Goal: Transaction & Acquisition: Purchase product/service

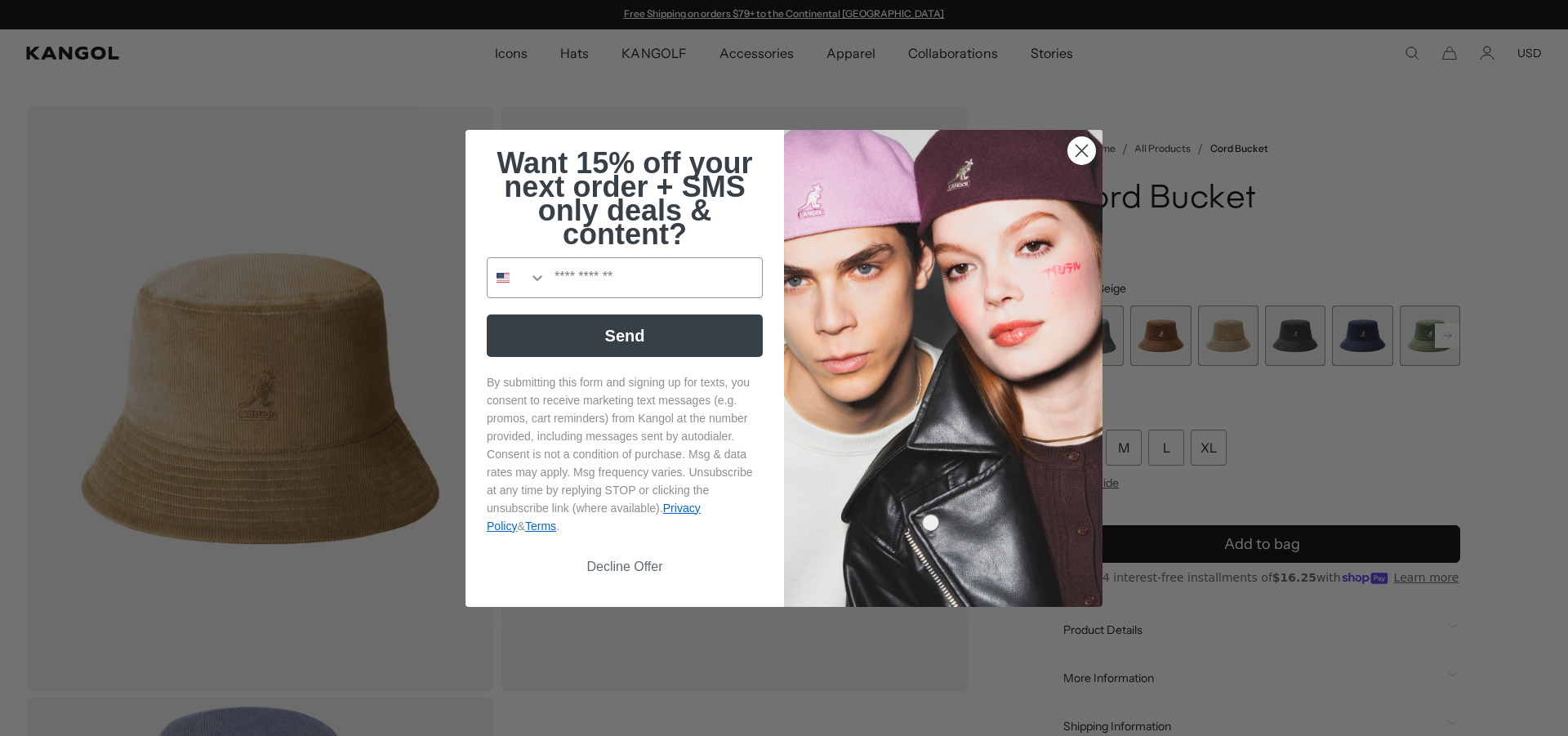
click at [1077, 148] on icon "Close dialog" at bounding box center [1082, 151] width 12 height 12
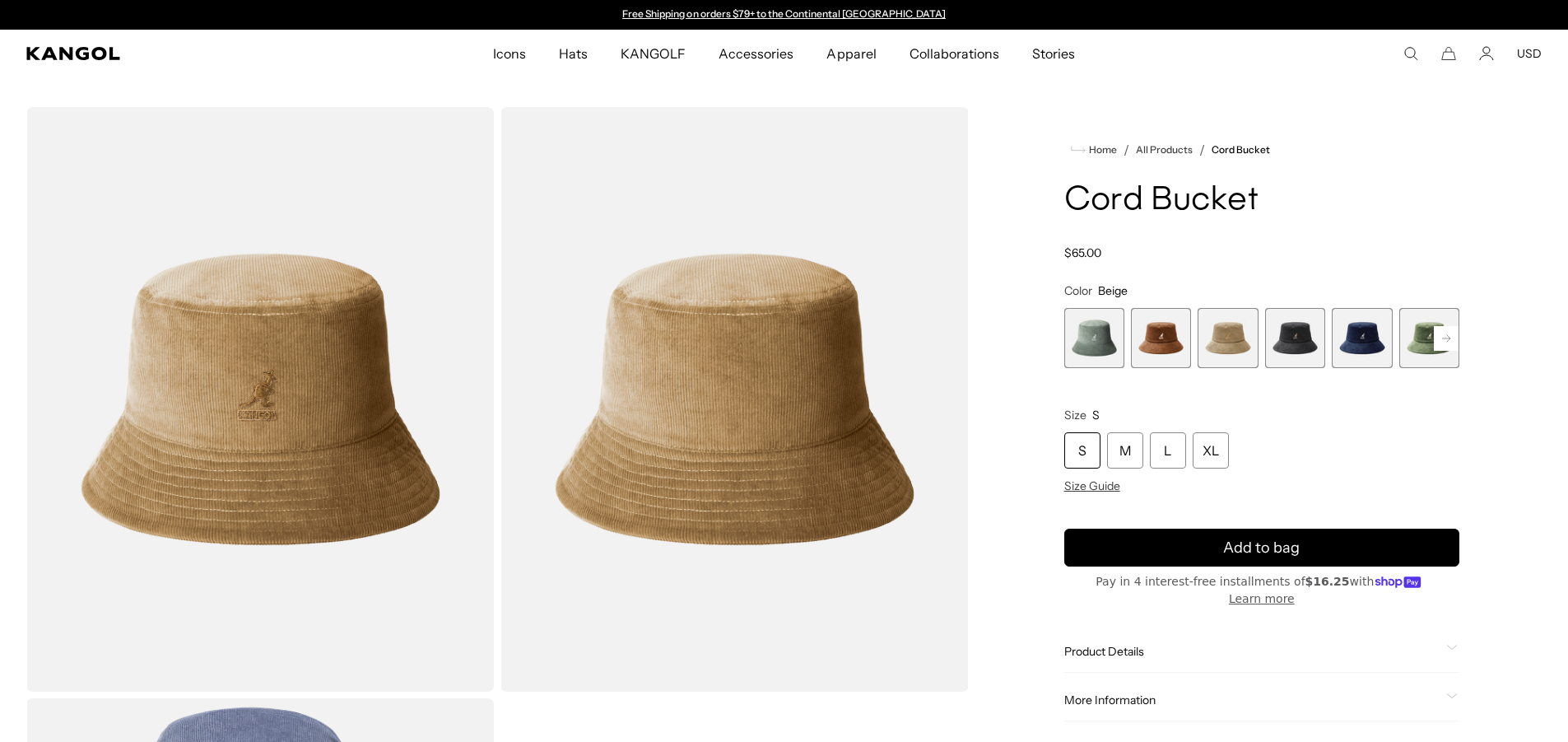
click at [1311, 349] on span "4 of 9" at bounding box center [1295, 338] width 60 height 60
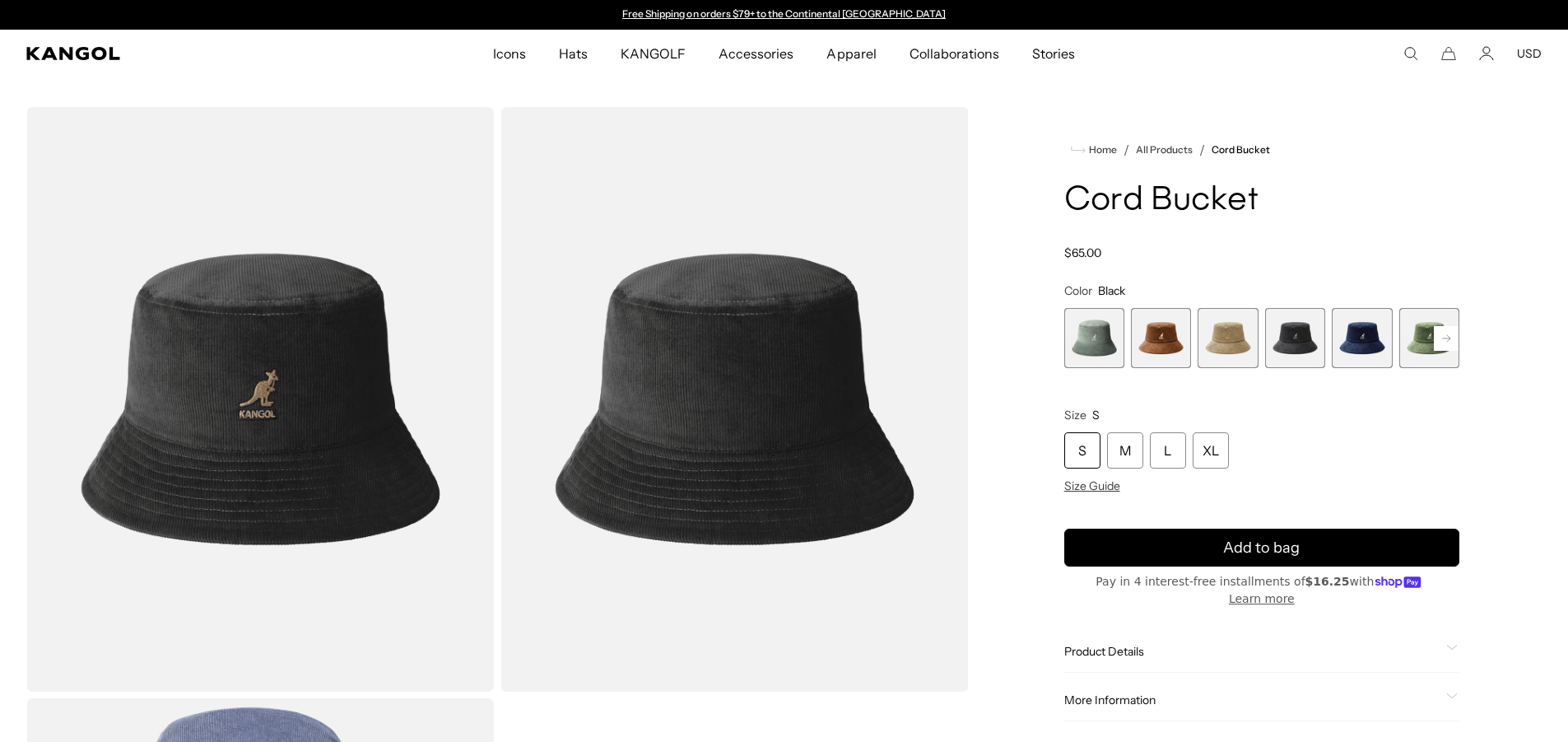
click at [1451, 337] on rect at bounding box center [1446, 338] width 24 height 24
click at [1438, 339] on rect at bounding box center [1446, 338] width 24 height 24
click at [1414, 348] on span "9 of 9" at bounding box center [1429, 338] width 60 height 60
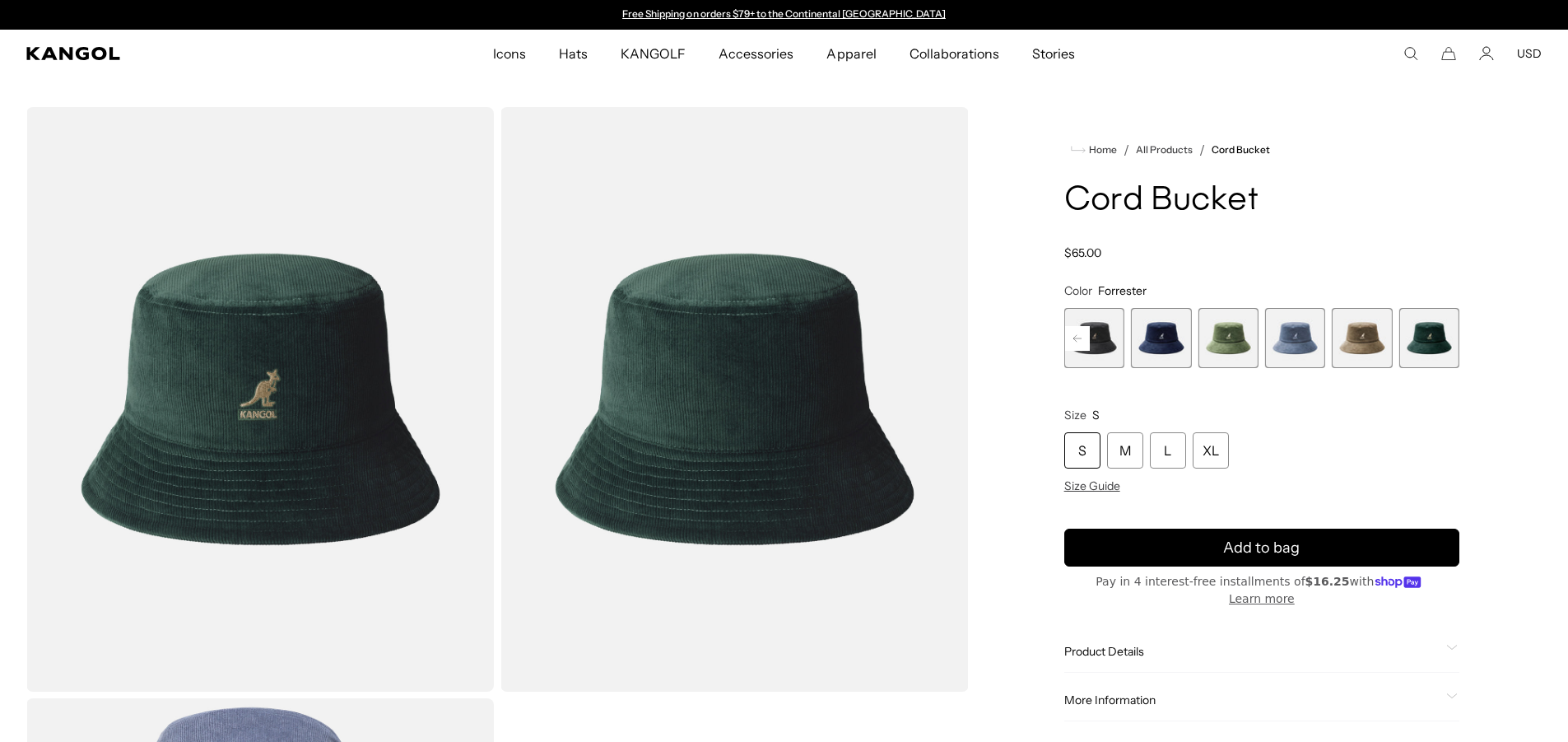
click at [1361, 348] on span "8 of 9" at bounding box center [1361, 338] width 60 height 60
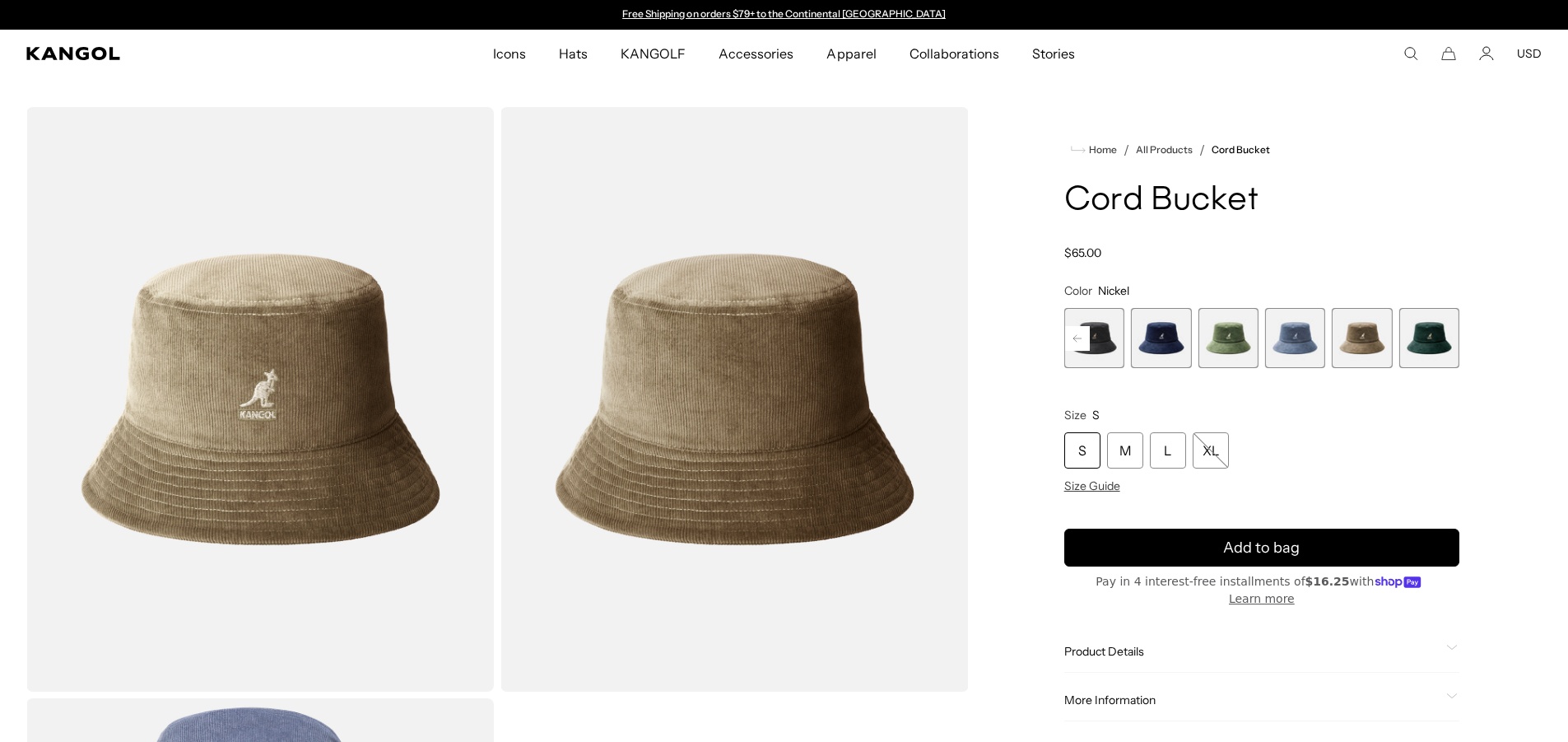
click at [1292, 343] on span "7 of 9" at bounding box center [1295, 338] width 60 height 60
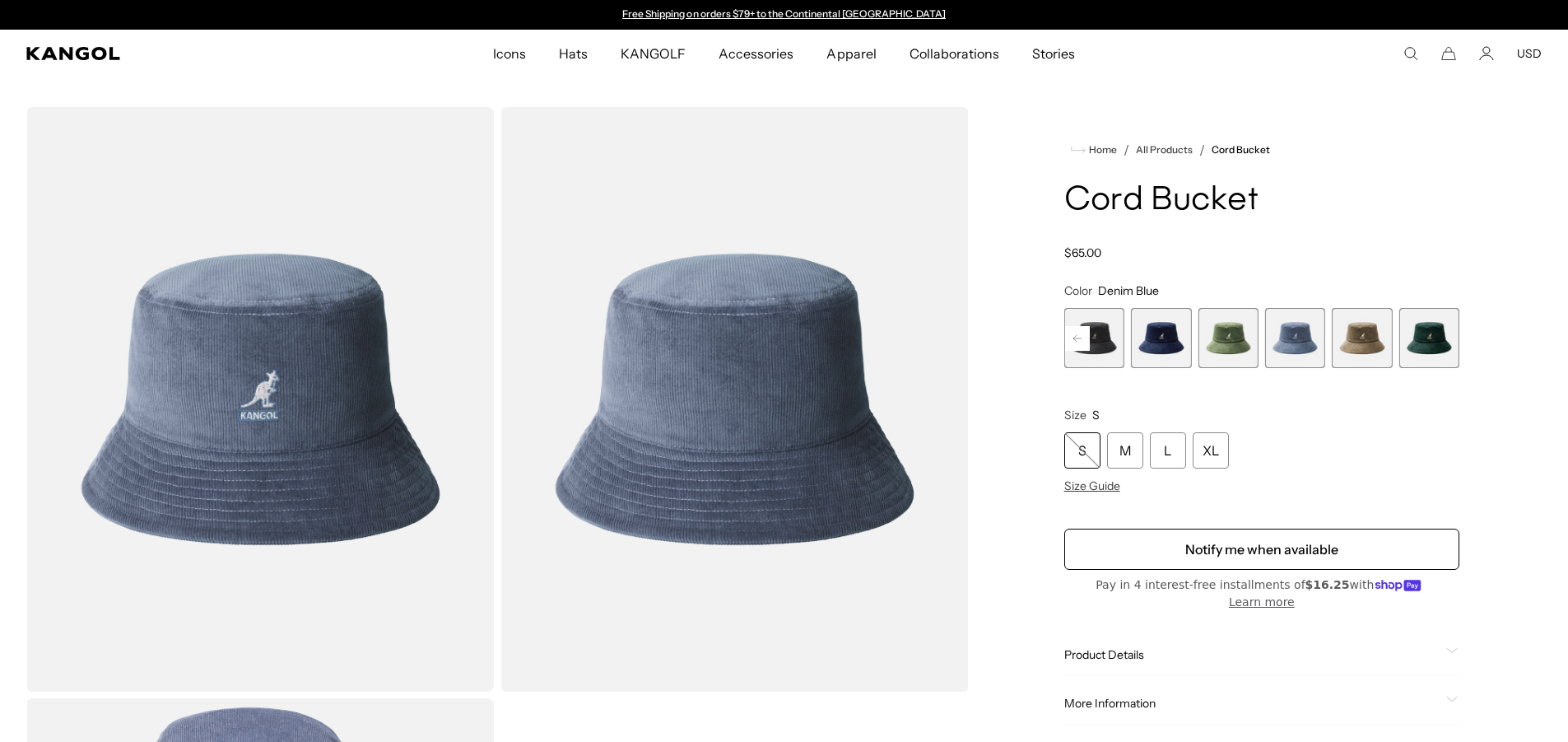
click at [1226, 349] on span "6 of 9" at bounding box center [1227, 338] width 60 height 60
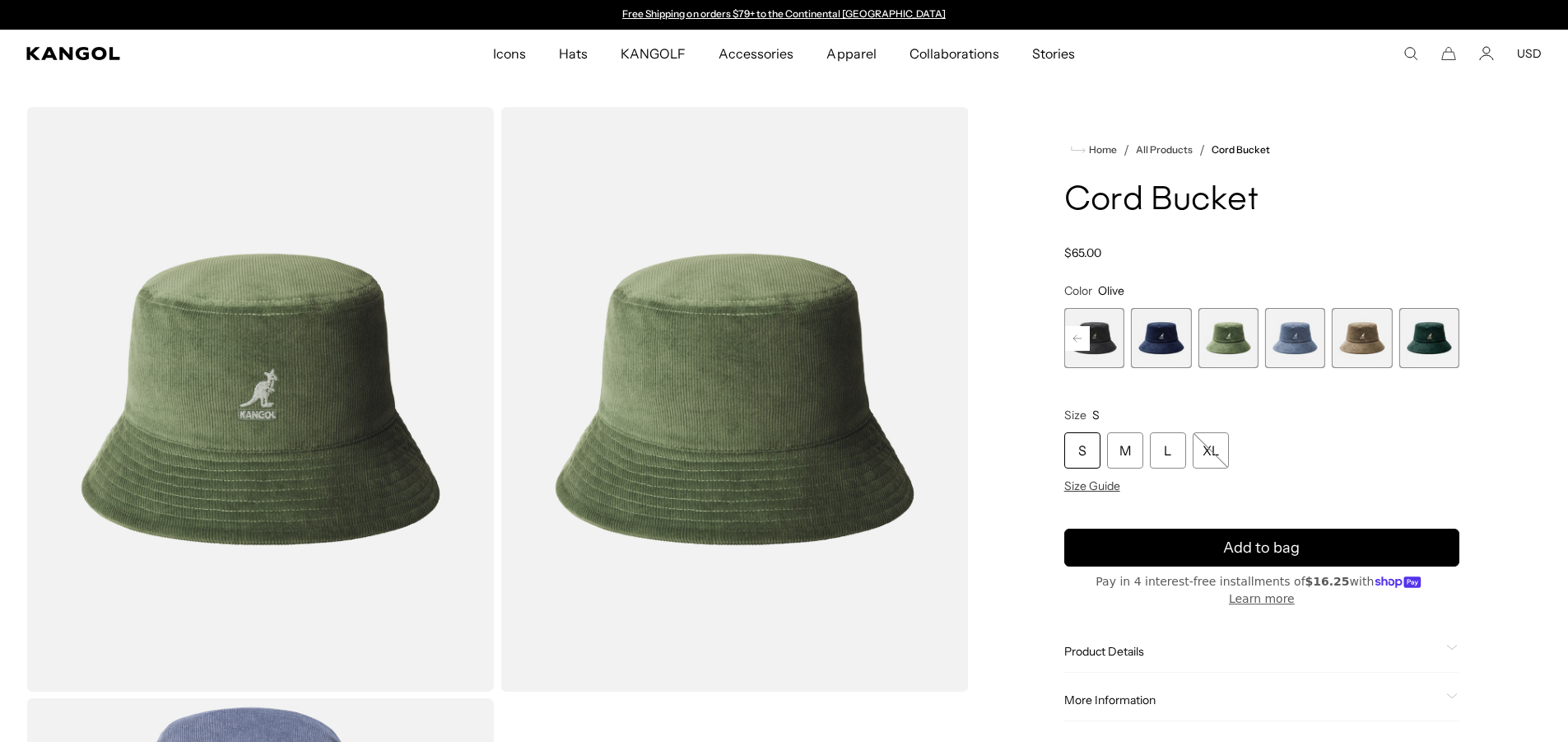
click at [1160, 345] on span "5 of 9" at bounding box center [1160, 338] width 60 height 60
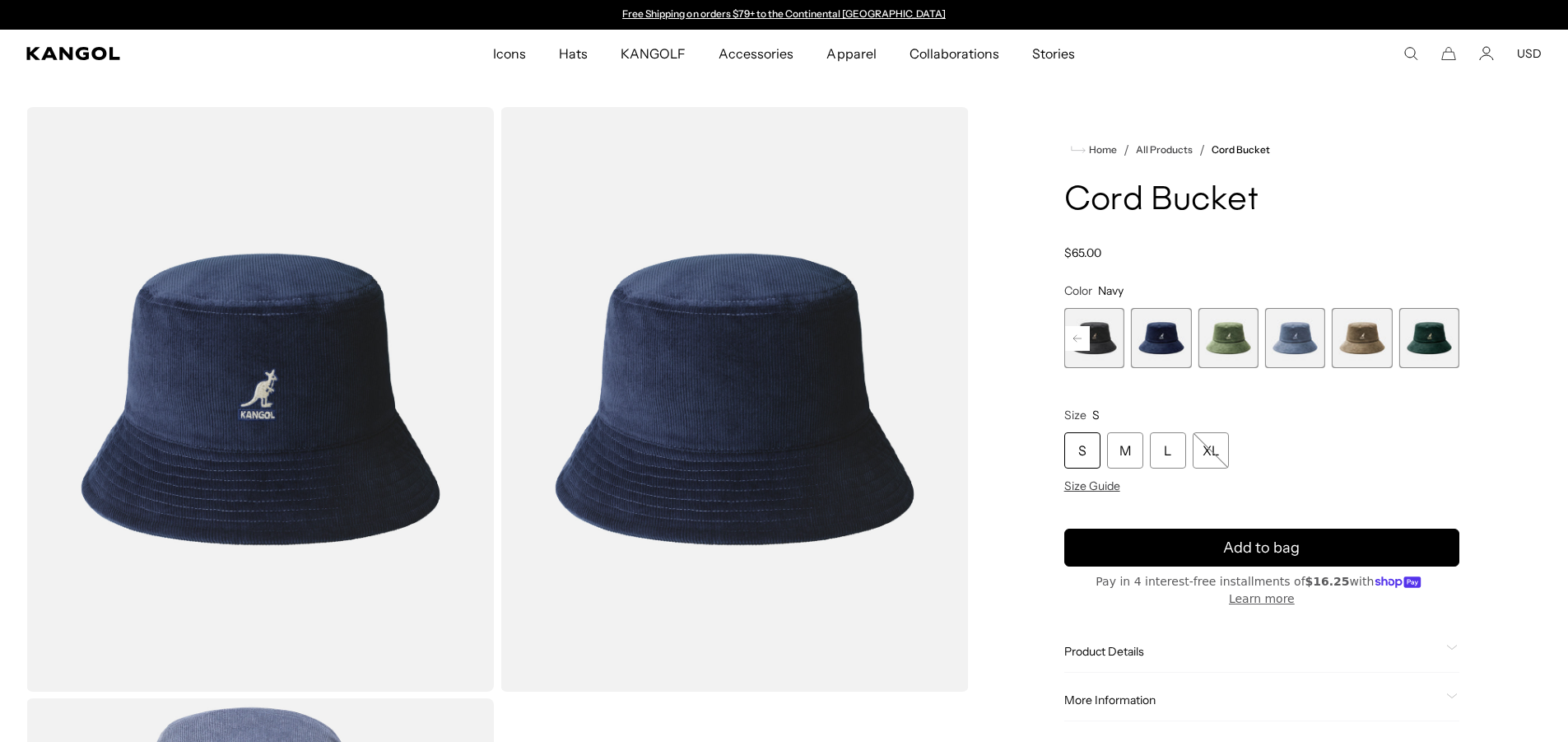
click at [1079, 336] on rect at bounding box center [1077, 338] width 24 height 24
click at [1175, 344] on span "4 of 9" at bounding box center [1160, 338] width 60 height 60
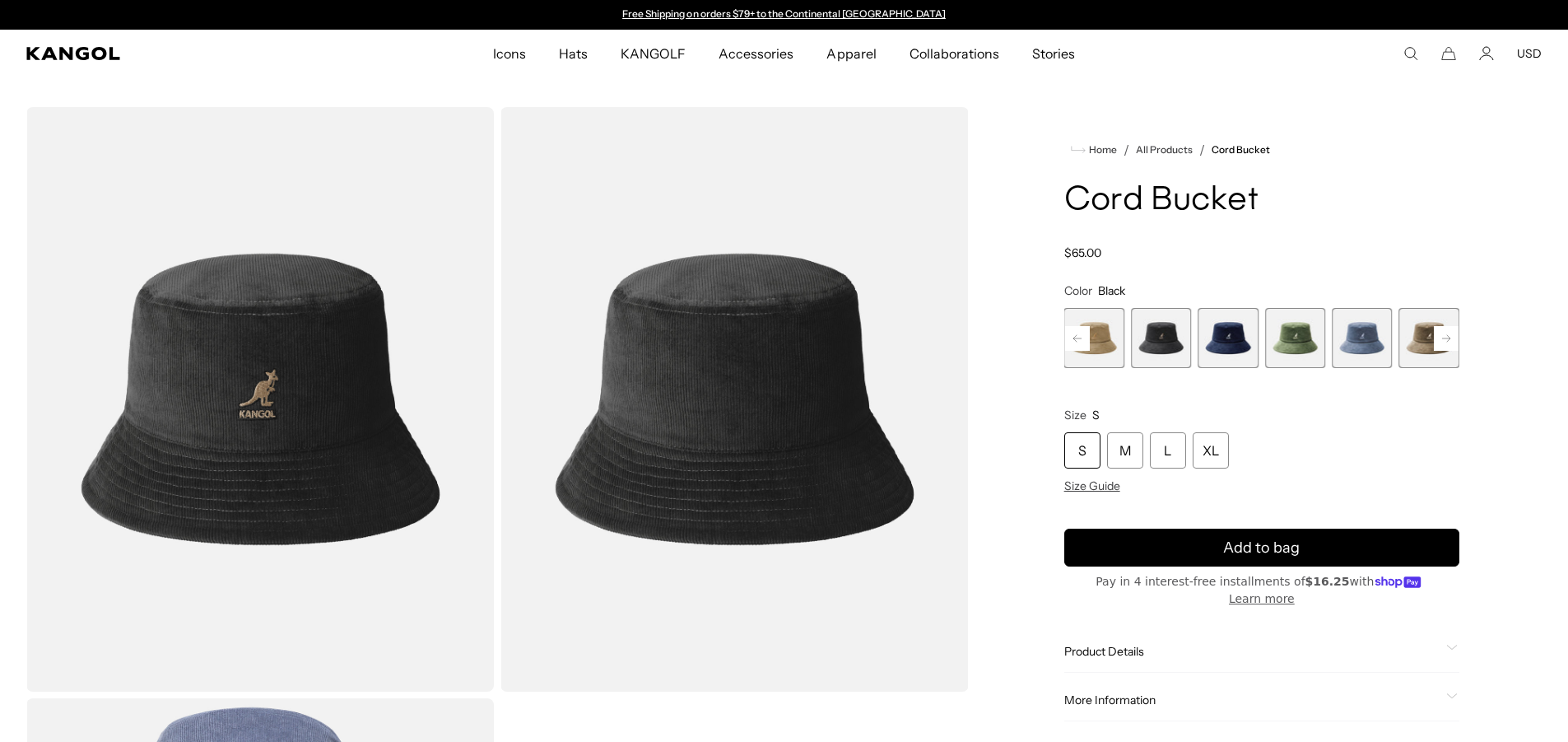
click at [371, 392] on img "Gallery Viewer" at bounding box center [260, 399] width 468 height 585
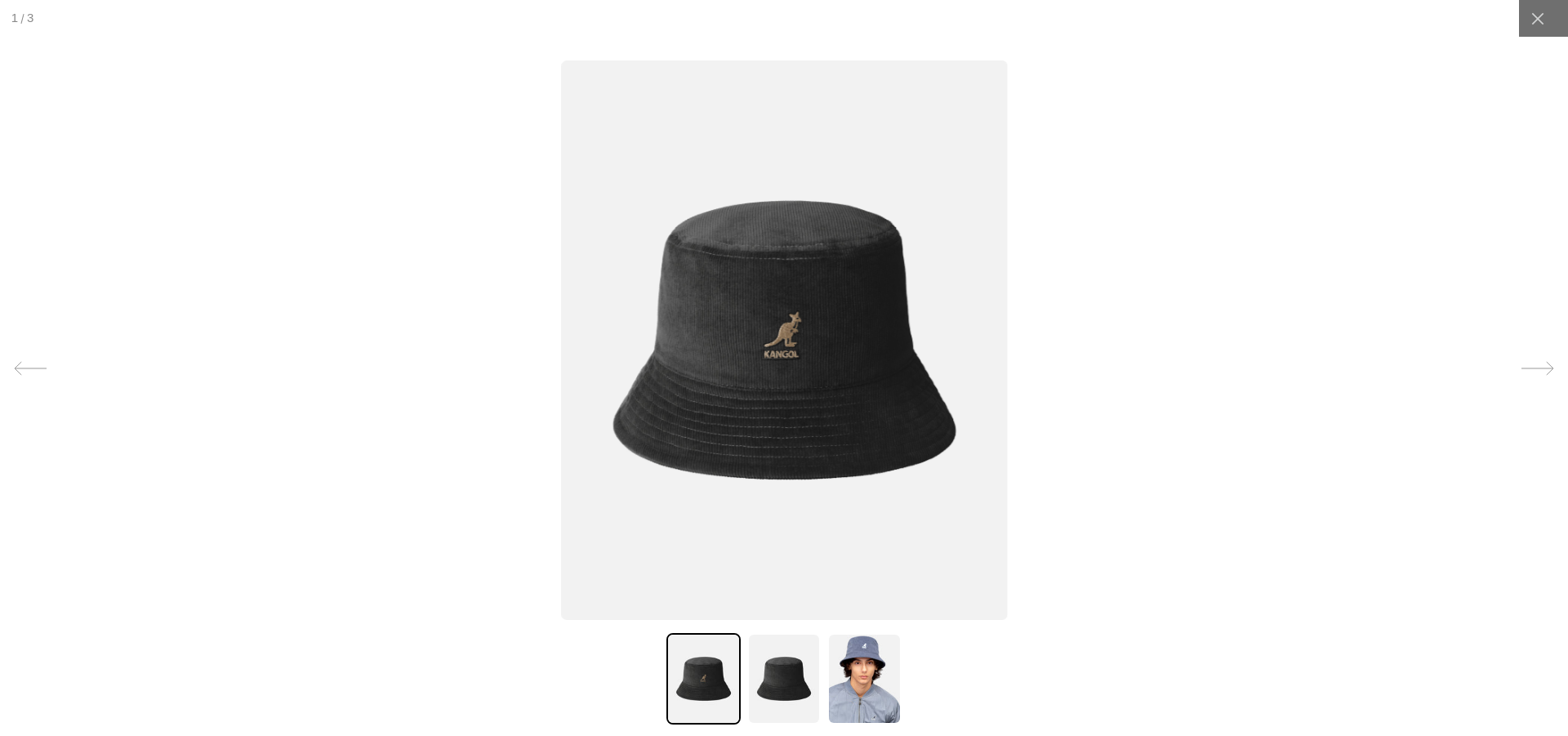
click at [762, 677] on img at bounding box center [784, 678] width 74 height 91
click at [856, 657] on img at bounding box center [864, 678] width 74 height 91
